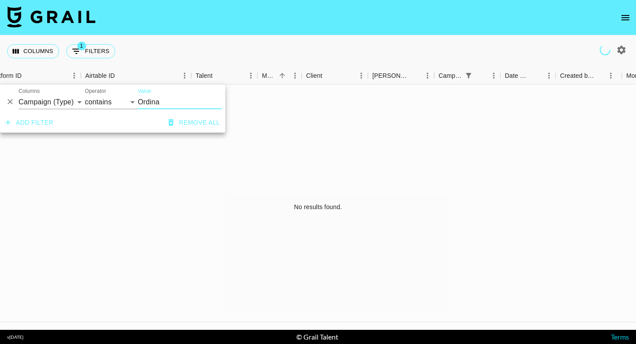
select select "campaign"
type input "O"
type input "fashion"
click at [69, 102] on select "Grail Platform ID Airtable ID Talent Manager Client [PERSON_NAME] Campaign (Typ…" at bounding box center [52, 102] width 66 height 14
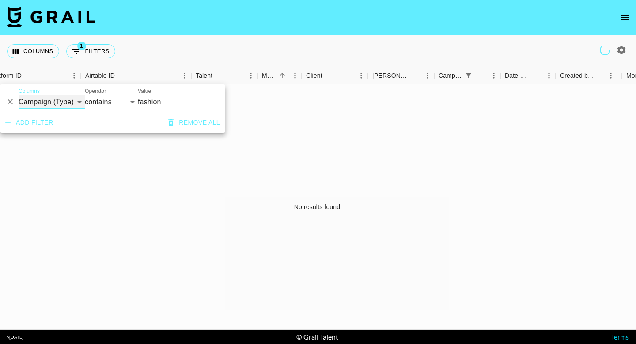
select select "bookerId"
select select "is"
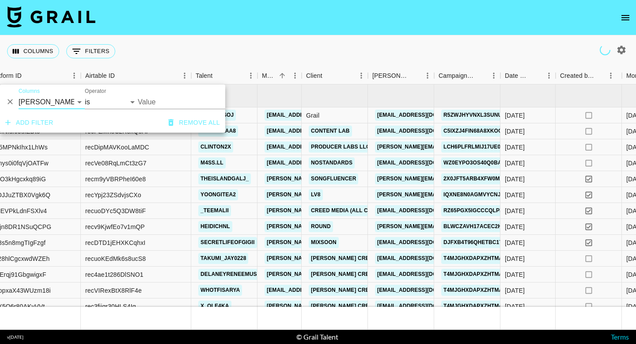
click at [168, 101] on input "Value" at bounding box center [197, 102] width 119 height 14
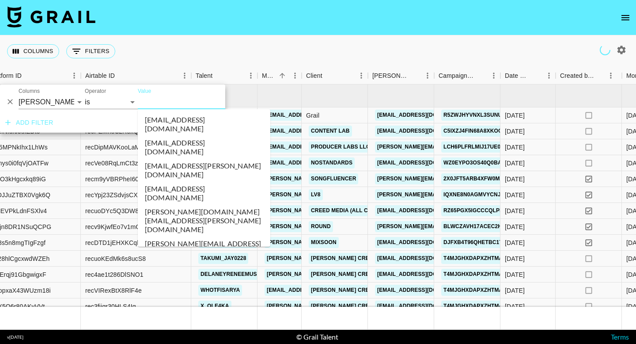
click at [167, 101] on input "Value" at bounding box center [197, 102] width 119 height 14
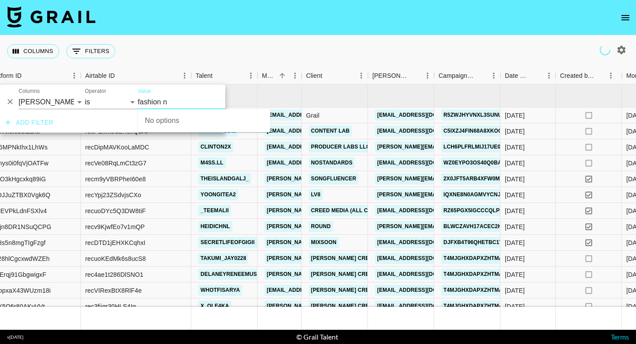
type input "fashion no"
click at [197, 94] on div "Value" at bounding box center [204, 98] width 133 height 21
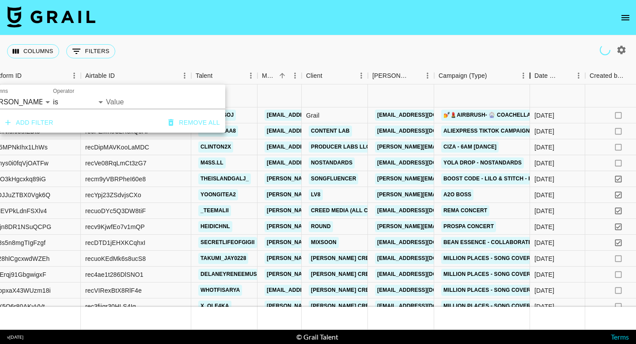
drag, startPoint x: 504, startPoint y: 75, endPoint x: 285, endPoint y: 90, distance: 219.7
click at [532, 84] on div "Month Due Grail Platform ID Airtable ID Talent Manager Client [PERSON_NAME] Cam…" at bounding box center [318, 198] width 636 height 262
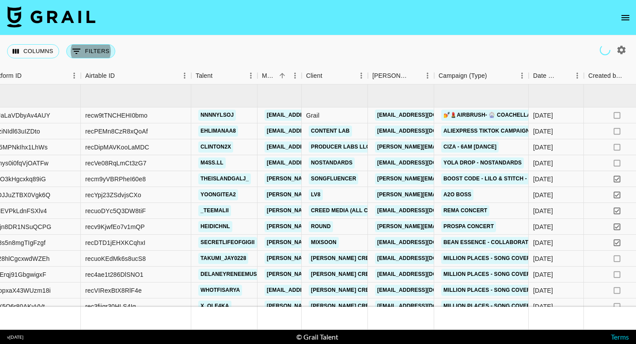
click at [92, 50] on button "0 Filters" at bounding box center [90, 51] width 49 height 14
select select "bookerId"
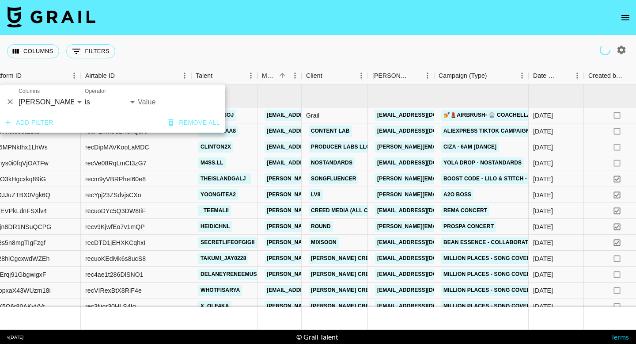
click at [141, 99] on input "Value" at bounding box center [197, 102] width 119 height 14
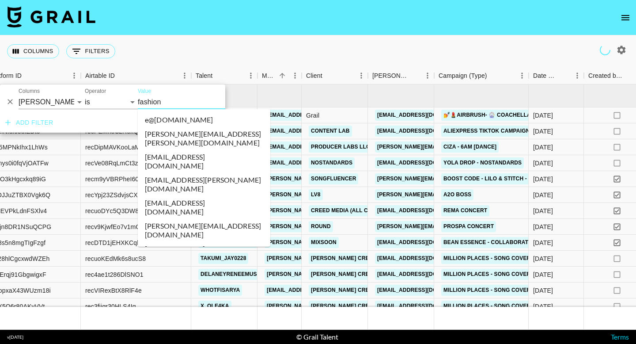
click at [180, 101] on input "fashion" at bounding box center [197, 102] width 119 height 14
type input "e@[DOMAIN_NAME]"
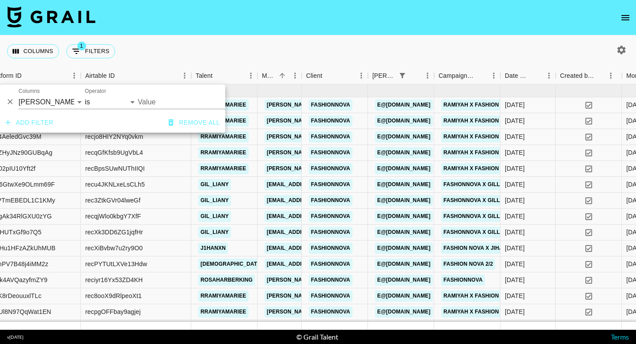
type input "e@[DOMAIN_NAME]"
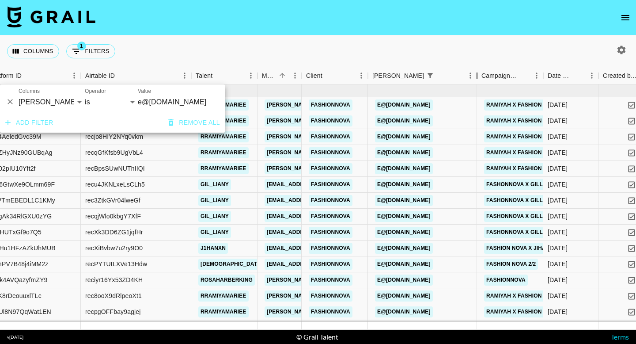
drag, startPoint x: 435, startPoint y: 76, endPoint x: 465, endPoint y: 73, distance: 30.2
click at [472, 73] on div "Booker" at bounding box center [477, 75] width 11 height 17
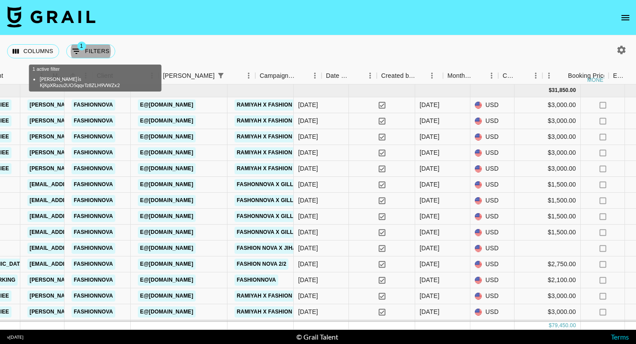
scroll to position [0, 311]
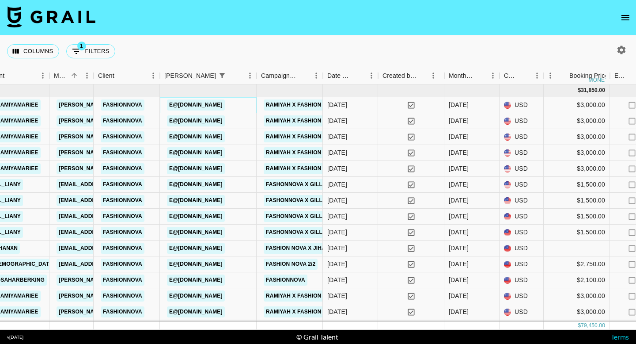
click at [209, 104] on link "e@[DOMAIN_NAME]" at bounding box center [196, 104] width 58 height 11
click at [0, 0] on section "Columns 1 Filters + Booking Month Due Grail Platform ID Airtable ID Talent Mana…" at bounding box center [318, 172] width 636 height 344
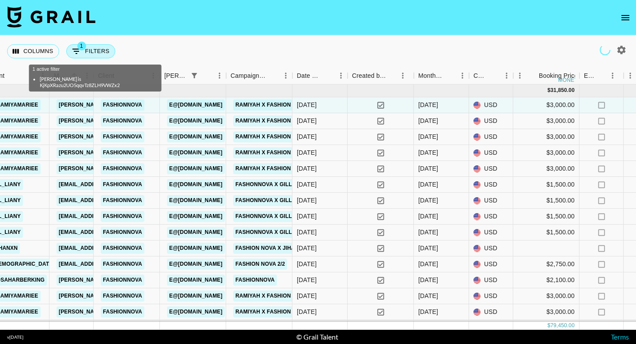
click at [98, 53] on button "1 Filters" at bounding box center [90, 51] width 49 height 14
select select "bookerId"
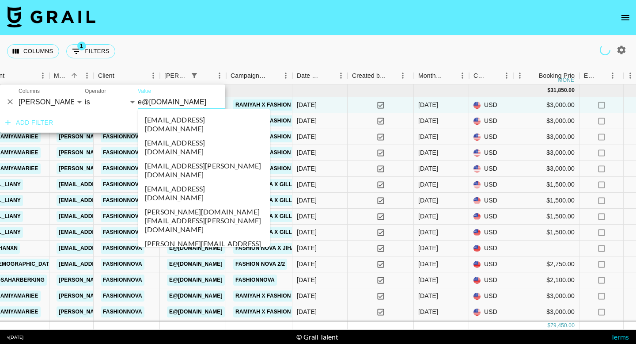
drag, startPoint x: 205, startPoint y: 102, endPoint x: 107, endPoint y: 102, distance: 98.1
click at [107, 102] on div "And Or Columns Grail Platform ID Airtable ID Talent Manager Client [PERSON_NAME…" at bounding box center [112, 98] width 225 height 28
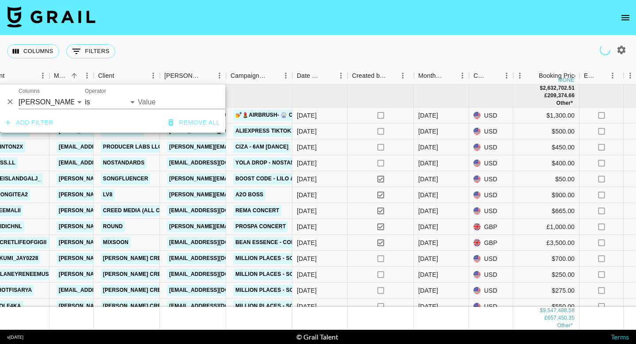
click at [171, 96] on input "Value" at bounding box center [197, 102] width 119 height 14
click at [170, 97] on input "Value" at bounding box center [197, 102] width 119 height 14
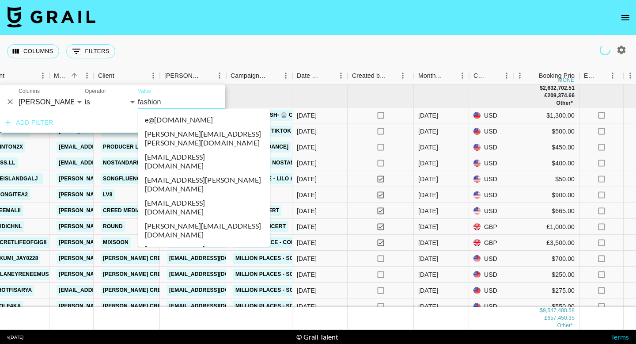
click at [208, 219] on li "[PERSON_NAME][EMAIL_ADDRESS][DOMAIN_NAME]" at bounding box center [204, 230] width 133 height 23
type input "[PERSON_NAME][EMAIL_ADDRESS][DOMAIN_NAME]"
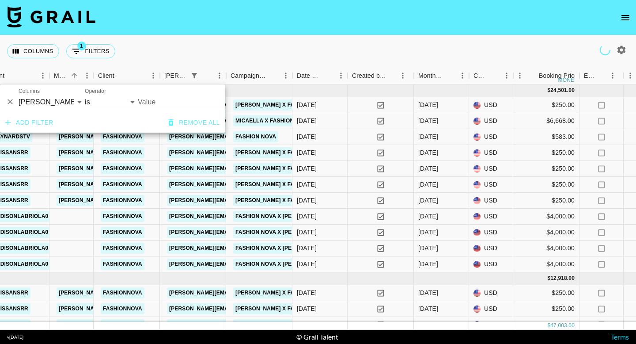
type input "[PERSON_NAME][EMAIL_ADDRESS][DOMAIN_NAME]"
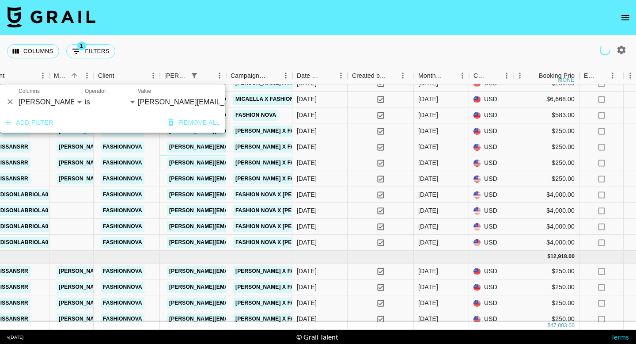
click at [211, 163] on link "[PERSON_NAME][EMAIL_ADDRESS][DOMAIN_NAME]" at bounding box center [239, 162] width 144 height 11
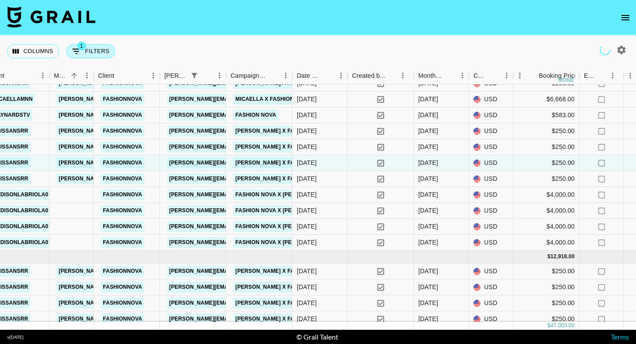
click at [95, 54] on button "1 Filters" at bounding box center [90, 51] width 49 height 14
select select "bookerId"
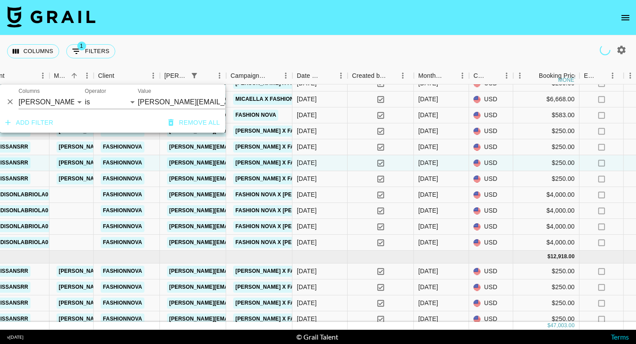
click at [178, 101] on input "[PERSON_NAME][EMAIL_ADDRESS][DOMAIN_NAME]" at bounding box center [192, 102] width 108 height 14
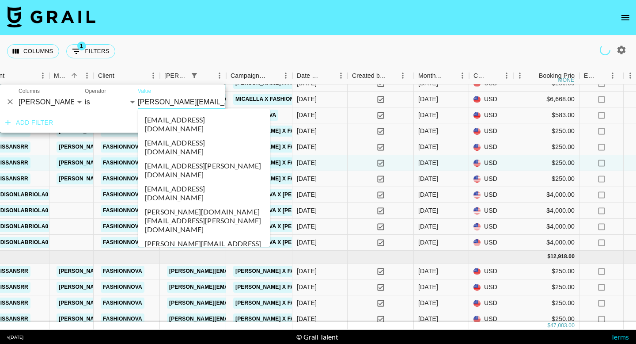
scroll to position [21787, 0]
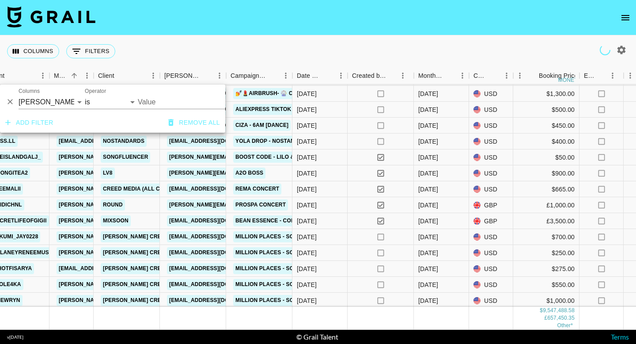
click at [189, 99] on input "Value" at bounding box center [197, 102] width 119 height 14
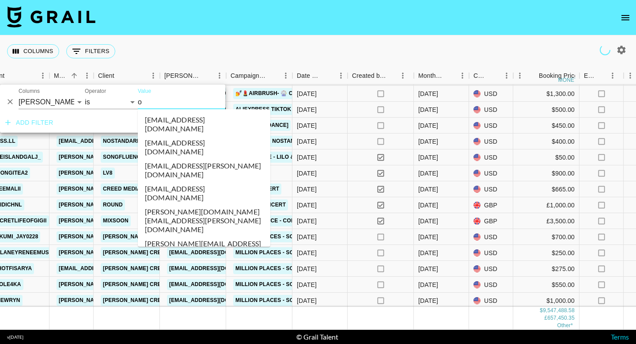
type input "ou"
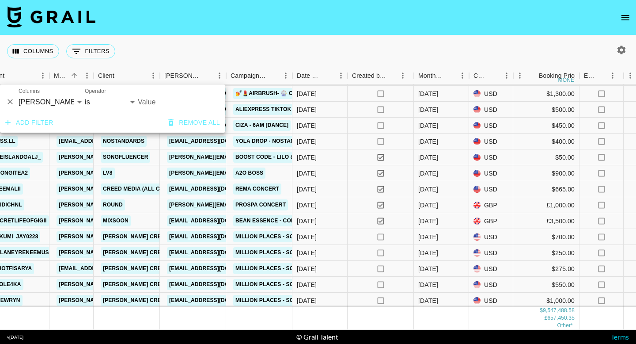
click at [190, 105] on input "Value" at bounding box center [197, 102] width 119 height 14
type input "outcas"
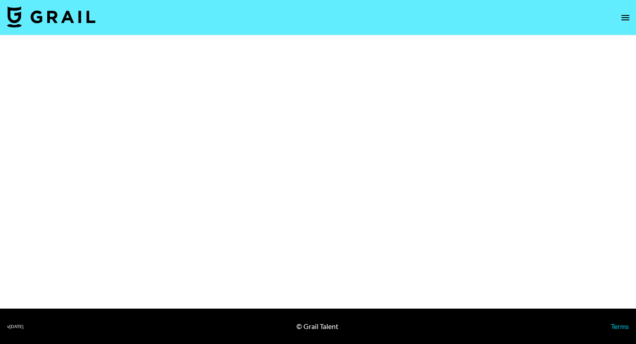
select select "Multi"
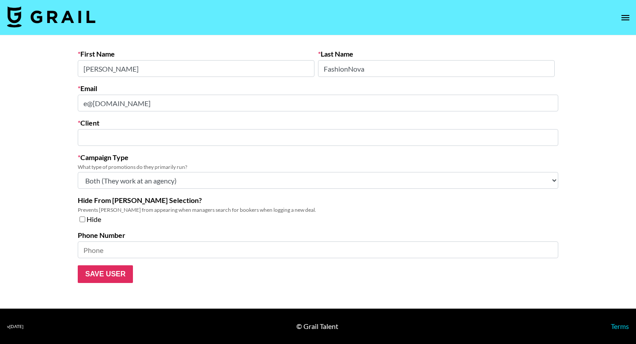
type input "Fashionnova"
click at [77, 100] on div "First Name [PERSON_NAME] Last Name FashionNova Email [EMAIL_ADDRESS][DOMAIN_NAM…" at bounding box center [318, 165] width 495 height 233
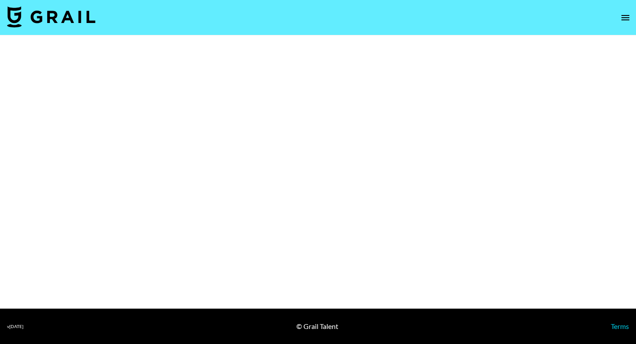
select select "Brand"
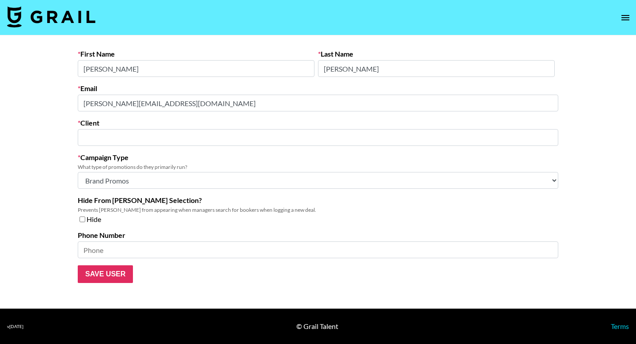
type input "Fashionnova"
